Goal: Navigation & Orientation: Find specific page/section

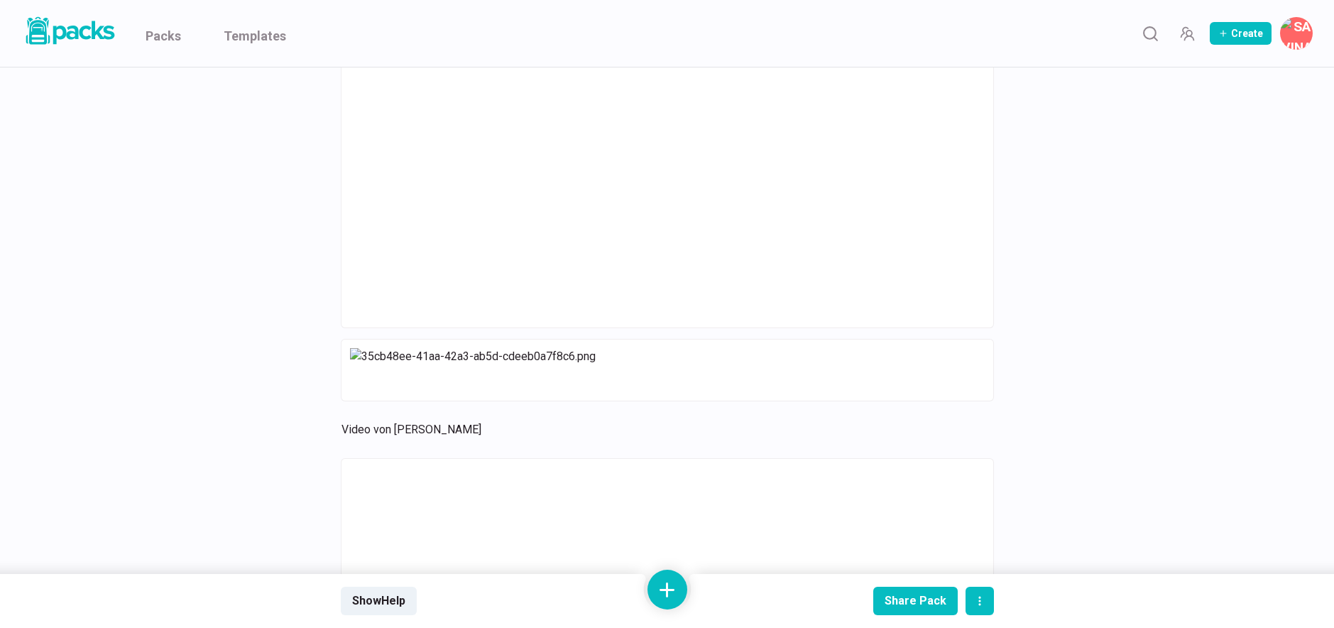
scroll to position [14814, 0]
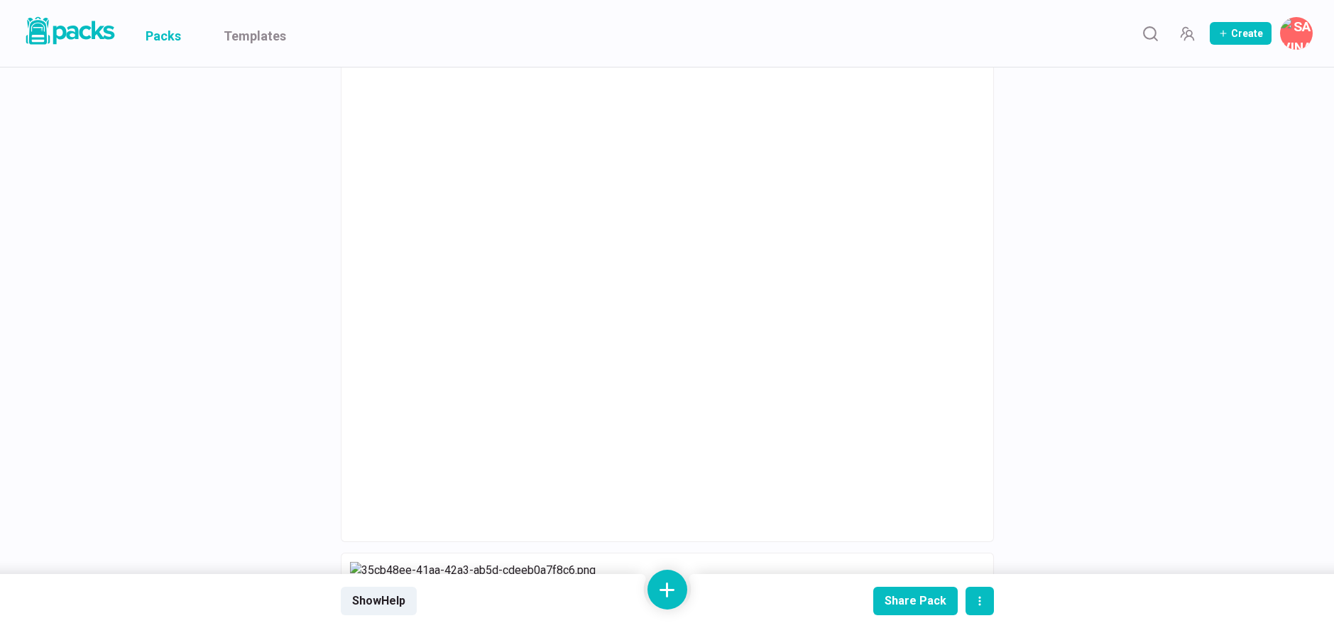
click at [160, 38] on link "Packs" at bounding box center [163, 33] width 35 height 67
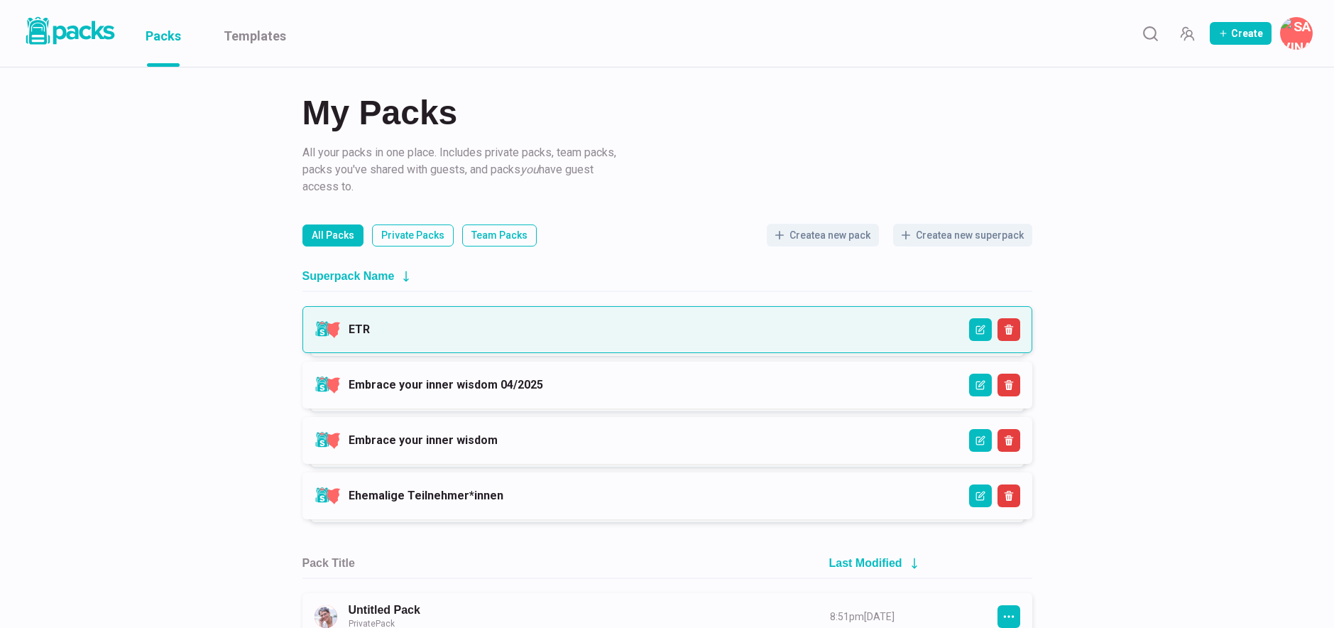
click at [370, 322] on link "ETR" at bounding box center [359, 328] width 21 height 13
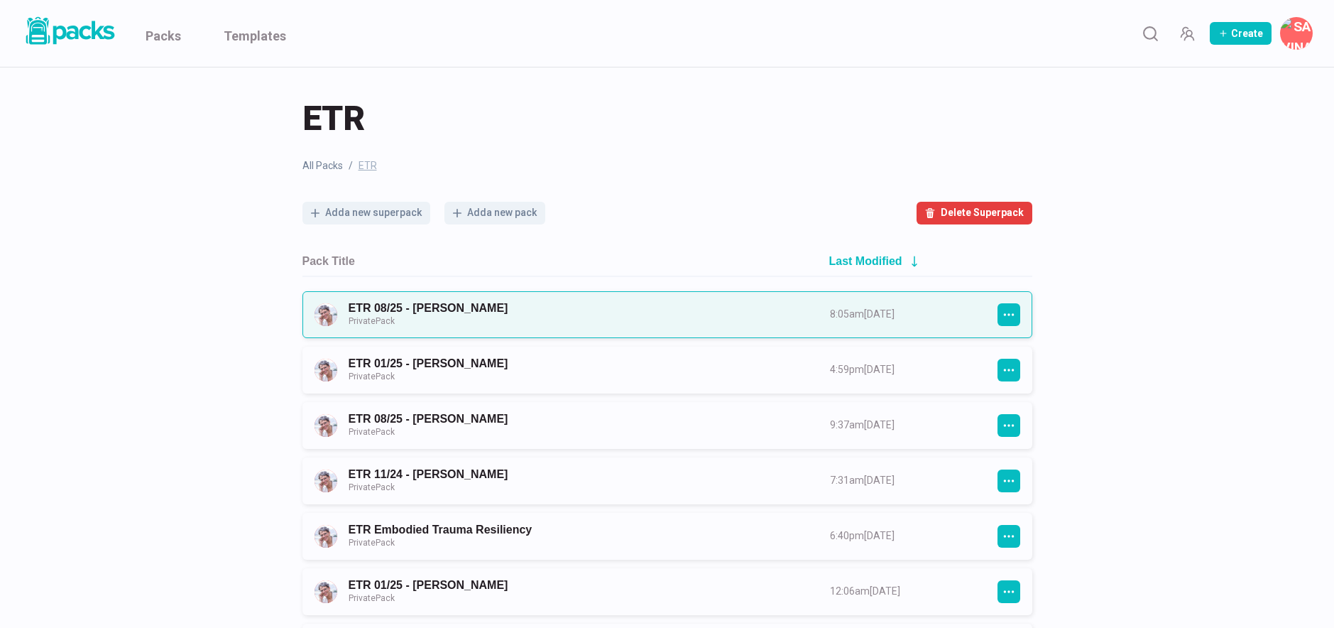
click at [502, 314] on link "ETR 08/25 - [PERSON_NAME] Private Pack" at bounding box center [577, 314] width 456 height 26
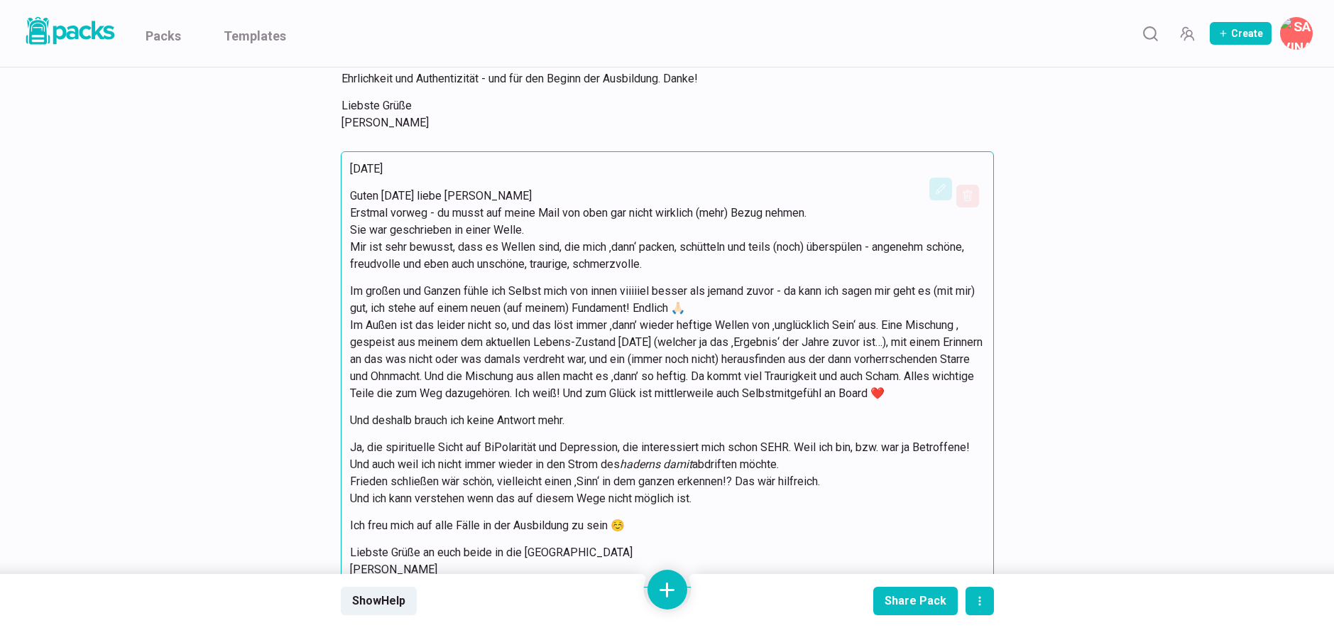
scroll to position [4256, 0]
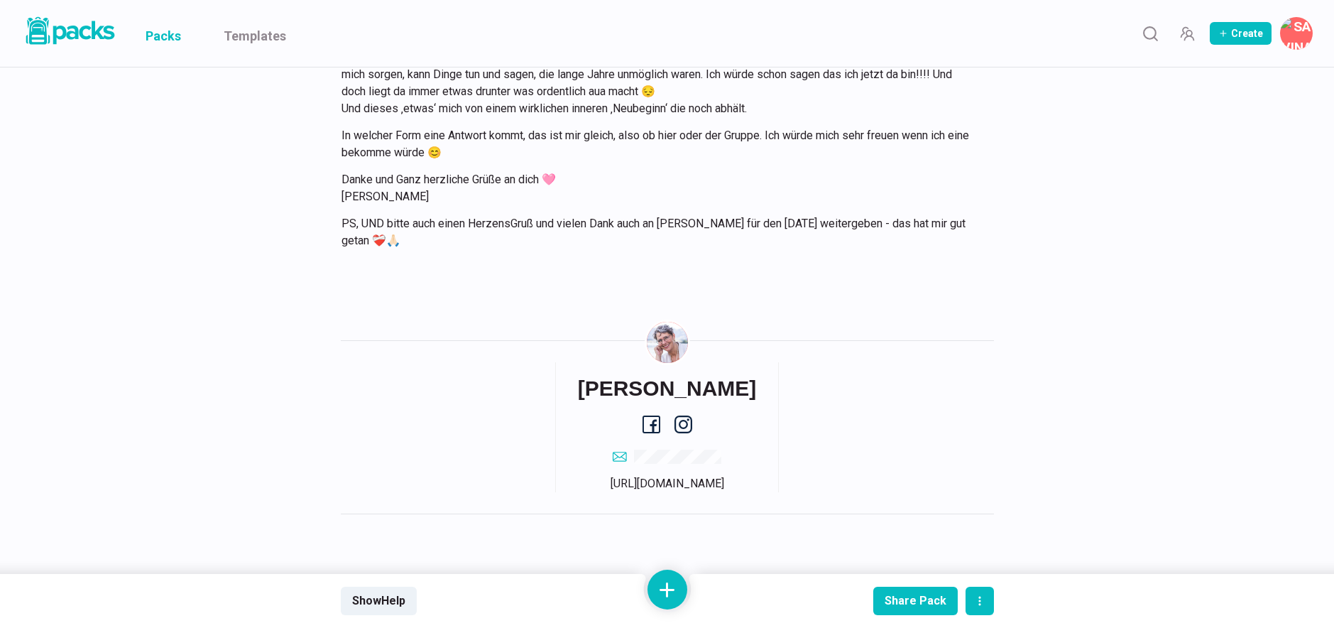
click at [175, 35] on link "Packs" at bounding box center [163, 33] width 35 height 67
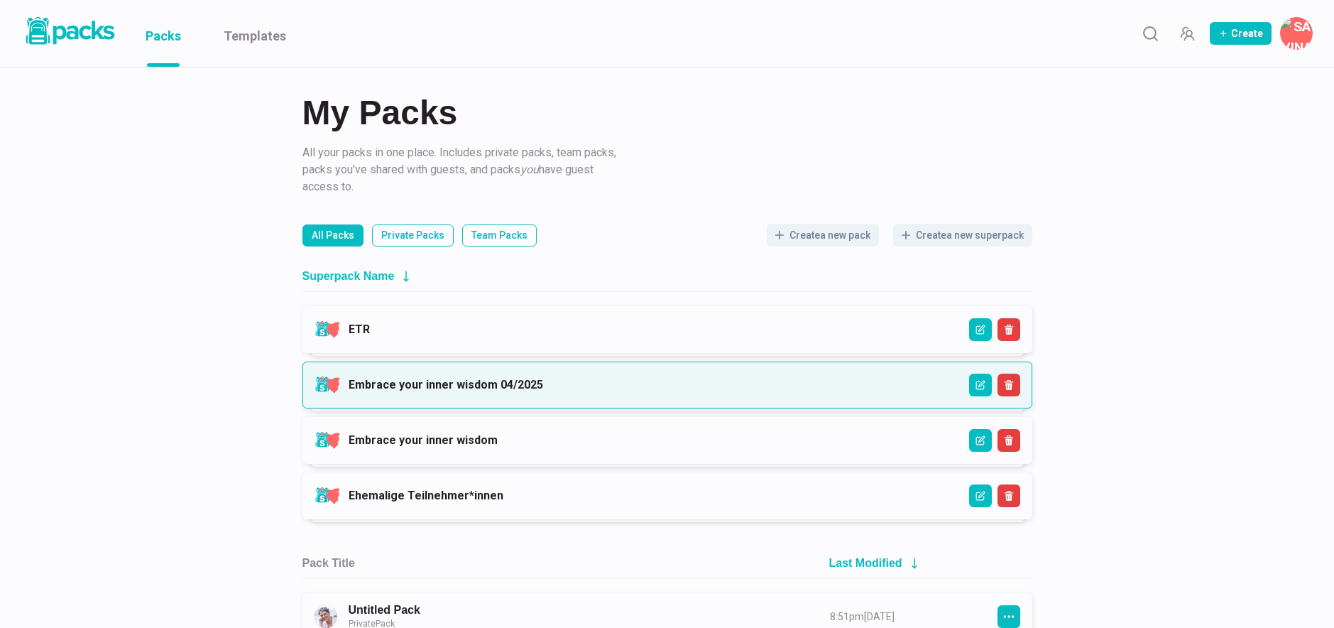
click at [522, 384] on link "Embrace your inner wisdom 04/2025" at bounding box center [446, 384] width 195 height 13
